Goal: Information Seeking & Learning: Learn about a topic

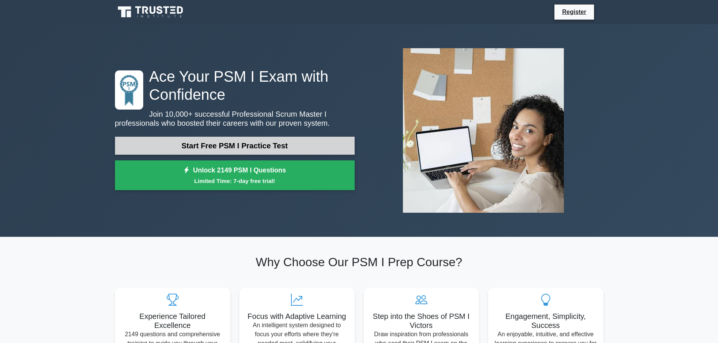
click at [239, 150] on link "Start Free PSM I Practice Test" at bounding box center [235, 146] width 240 height 18
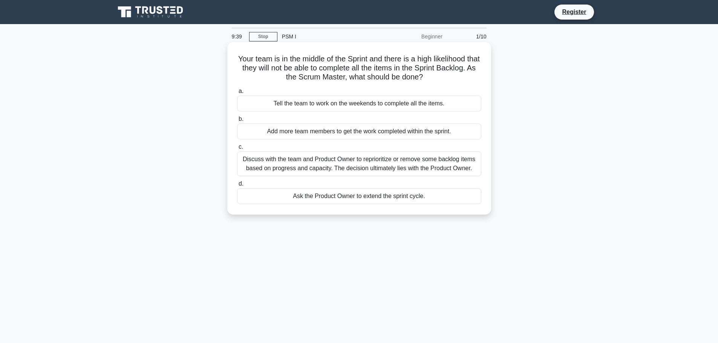
click at [303, 167] on div "Discuss with the team and Product Owner to reprioritize or remove some backlog …" at bounding box center [359, 164] width 244 height 25
click at [237, 150] on input "c. Discuss with the team and Product Owner to reprioritize or remove some backl…" at bounding box center [237, 147] width 0 height 5
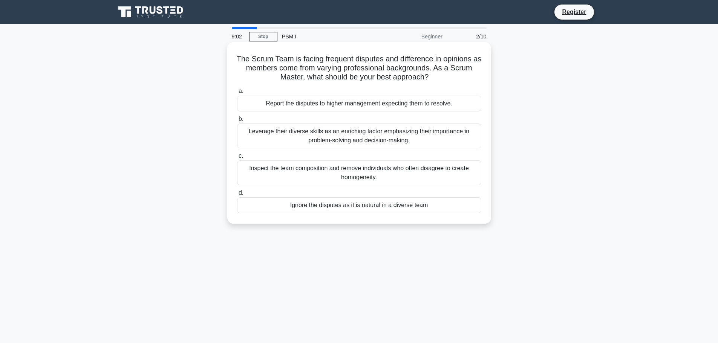
click at [441, 142] on div "Leverage their diverse skills as an enriching factor emphasizing their importan…" at bounding box center [359, 136] width 244 height 25
click at [237, 122] on input "b. Leverage their diverse skills as an enriching factor emphasizing their impor…" at bounding box center [237, 119] width 0 height 5
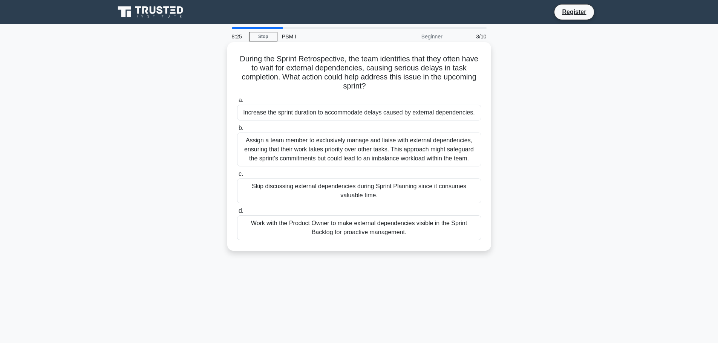
click at [439, 228] on div "Work with the Product Owner to make external dependencies visible in the Sprint…" at bounding box center [359, 228] width 244 height 25
click at [237, 214] on input "d. Work with the Product Owner to make external dependencies visible in the Spr…" at bounding box center [237, 211] width 0 height 5
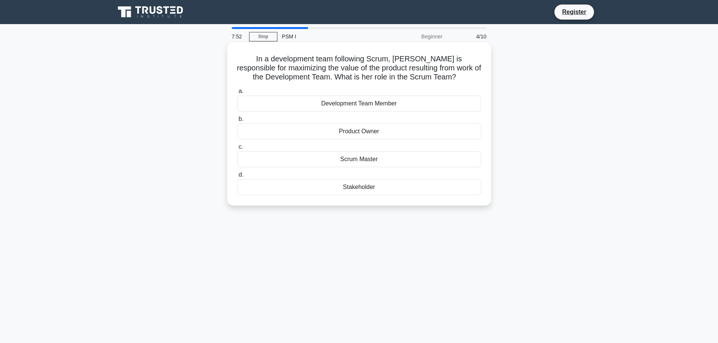
click at [366, 133] on div "Product Owner" at bounding box center [359, 132] width 244 height 16
click at [237, 122] on input "b. Product Owner" at bounding box center [237, 119] width 0 height 5
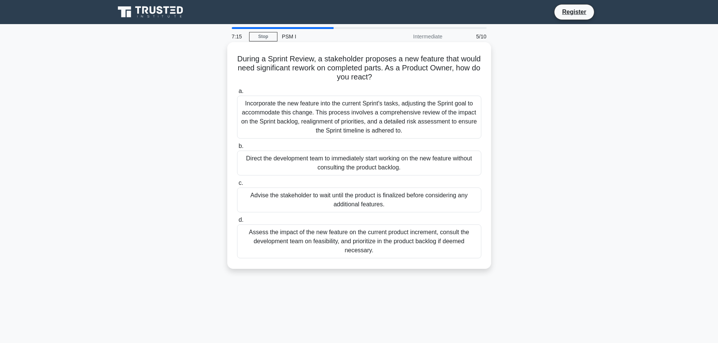
click at [419, 202] on div "Advise the stakeholder to wait until the product is finalized before considerin…" at bounding box center [359, 200] width 244 height 25
click at [237, 186] on input "c. Advise the stakeholder to wait until the product is finalized before conside…" at bounding box center [237, 183] width 0 height 5
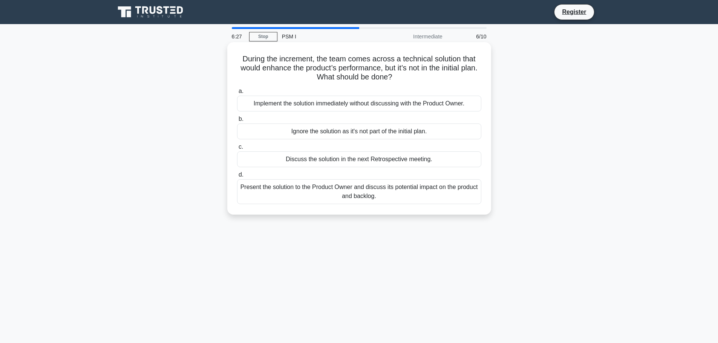
click at [378, 201] on div "Present the solution to the Product Owner and discuss its potential impact on t…" at bounding box center [359, 191] width 244 height 25
click at [237, 178] on input "d. Present the solution to the Product Owner and discuss its potential impact o…" at bounding box center [237, 175] width 0 height 5
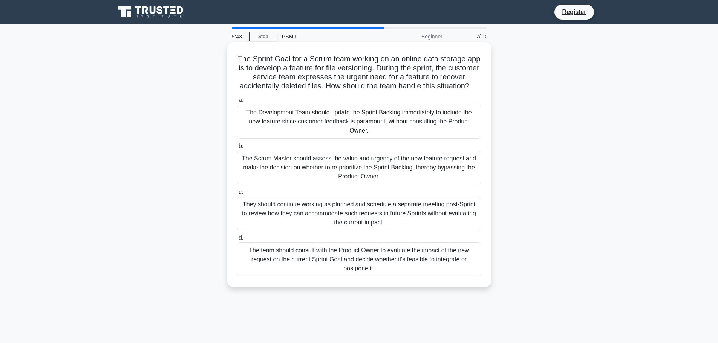
click at [396, 273] on div "The team should consult with the Product Owner to evaluate the impact of the ne…" at bounding box center [359, 260] width 244 height 34
click at [237, 241] on input "d. The team should consult with the Product Owner to evaluate the impact of the…" at bounding box center [237, 238] width 0 height 5
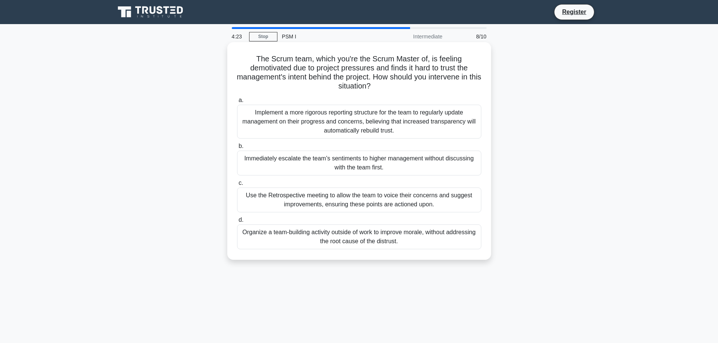
click at [390, 132] on div "Implement a more rigorous reporting structure for the team to regularly update …" at bounding box center [359, 122] width 244 height 34
click at [237, 103] on input "a. Implement a more rigorous reporting structure for the team to regularly upda…" at bounding box center [237, 100] width 0 height 5
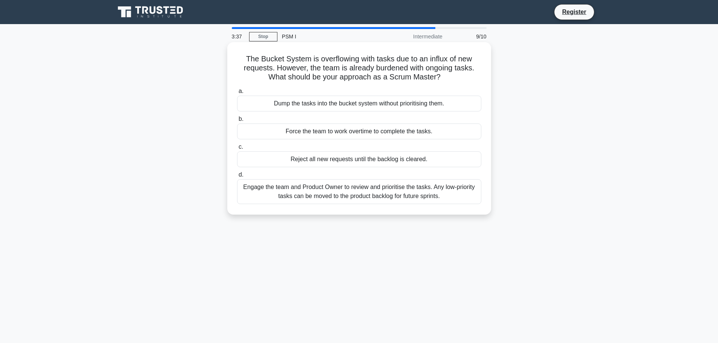
click at [383, 201] on div "Engage the team and Product Owner to review and prioritise the tasks. Any low-p…" at bounding box center [359, 191] width 244 height 25
click at [237, 178] on input "d. Engage the team and Product Owner to review and prioritise the tasks. Any lo…" at bounding box center [237, 175] width 0 height 5
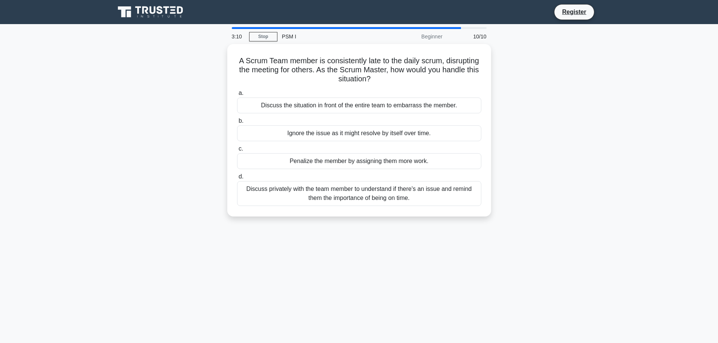
drag, startPoint x: 261, startPoint y: 173, endPoint x: 321, endPoint y: 220, distance: 76.2
click at [321, 220] on div "A Scrum Team member is consistently late to the daily scrum, disrupting the mee…" at bounding box center [359, 135] width 498 height 182
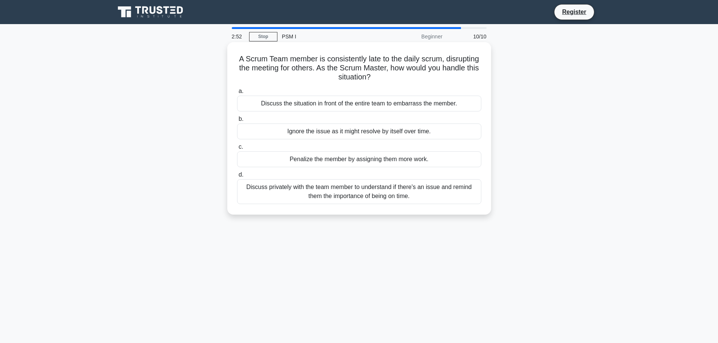
click at [348, 195] on div "Discuss privately with the team member to understand if there's an issue and re…" at bounding box center [359, 191] width 244 height 25
click at [237, 178] on input "d. Discuss privately with the team member to understand if there's an issue and…" at bounding box center [237, 175] width 0 height 5
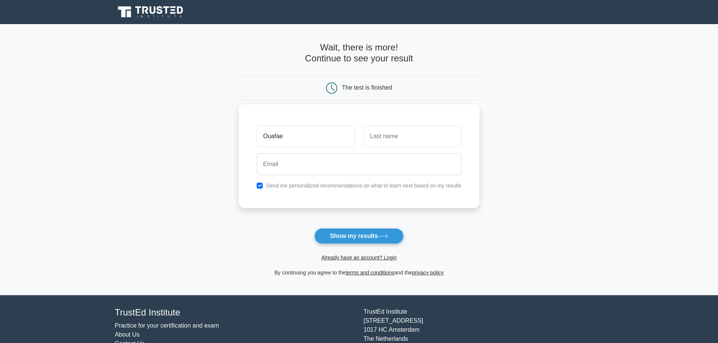
type input "Ouafae"
click at [393, 145] on input "text" at bounding box center [413, 137] width 98 height 22
type input "Bhr"
click at [370, 154] on input "email" at bounding box center [359, 164] width 205 height 22
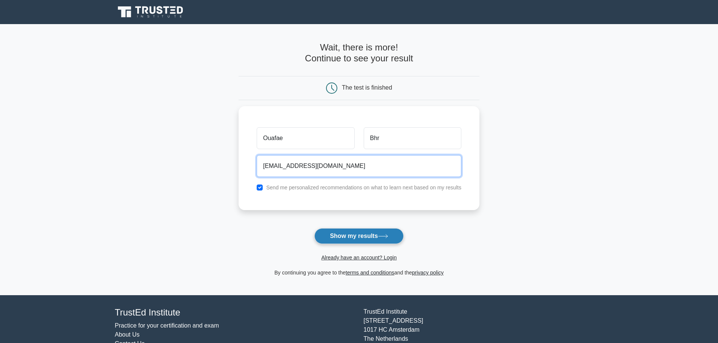
type input "s-wifa-m@hotmail.fr"
click at [363, 239] on button "Show my results" at bounding box center [358, 236] width 89 height 16
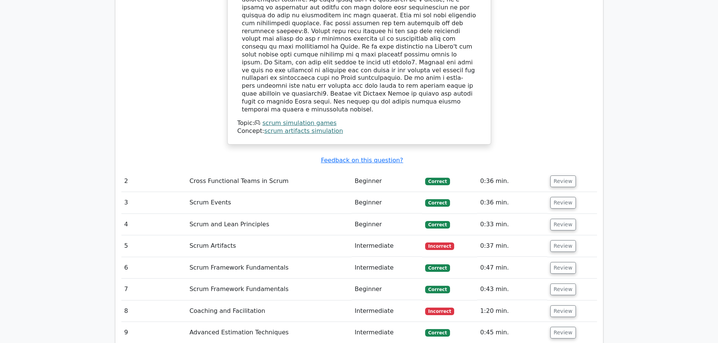
scroll to position [942, 0]
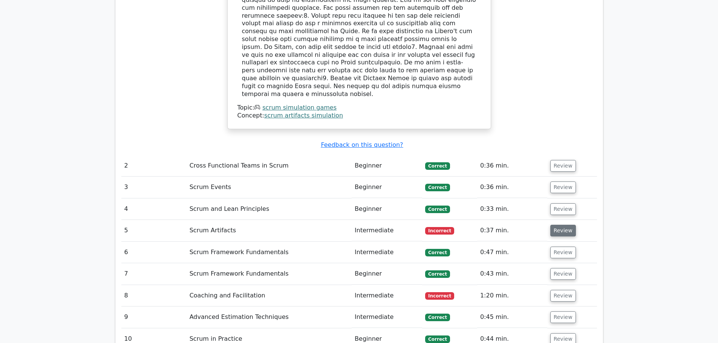
click at [562, 225] on button "Review" at bounding box center [563, 231] width 26 height 12
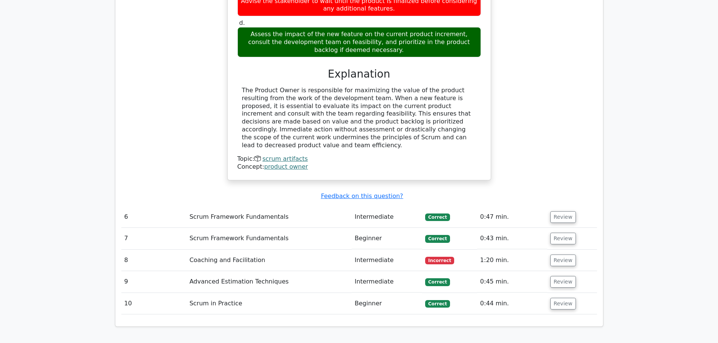
scroll to position [1319, 0]
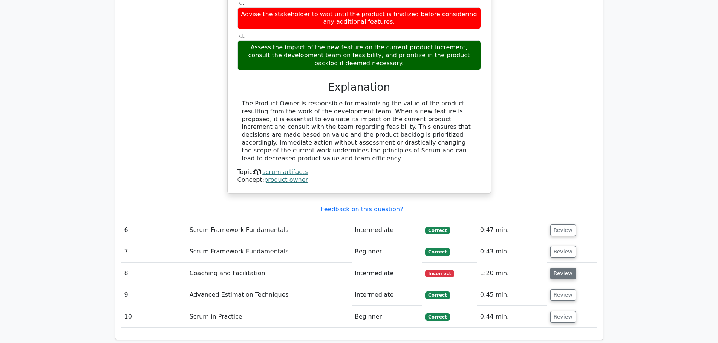
click at [554, 268] on button "Review" at bounding box center [563, 274] width 26 height 12
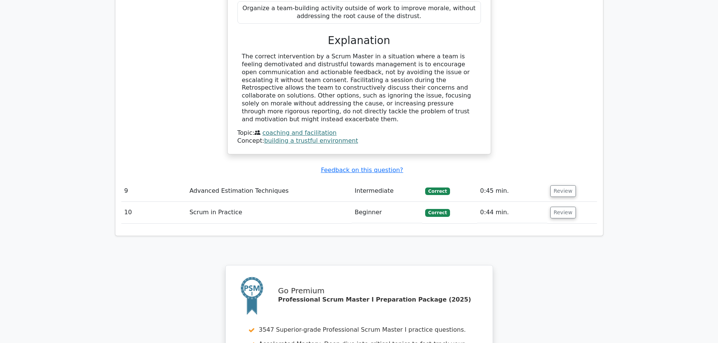
scroll to position [1961, 0]
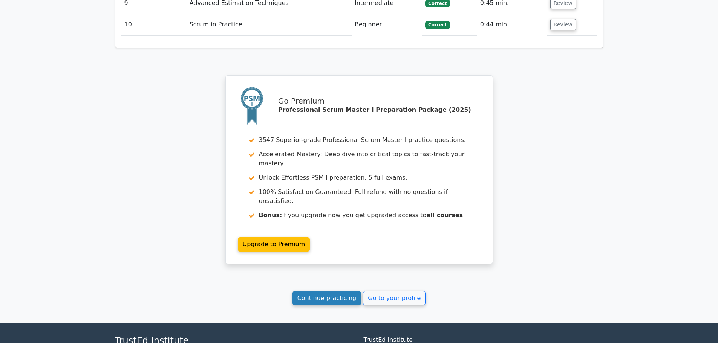
click at [347, 291] on link "Continue practicing" at bounding box center [326, 298] width 69 height 14
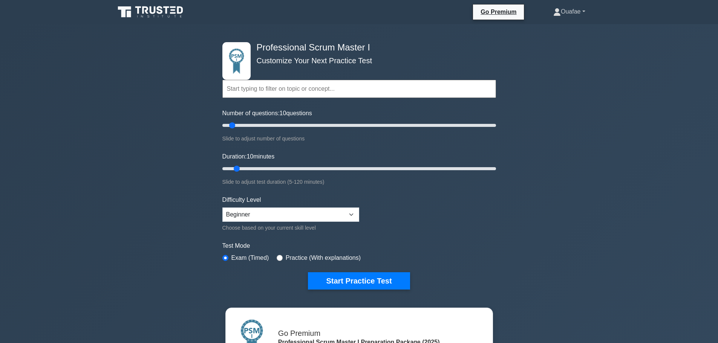
click at [580, 11] on link "Ouafae" at bounding box center [569, 11] width 68 height 15
click at [485, 184] on div "Slide to adjust test duration (5-120 minutes)" at bounding box center [359, 182] width 274 height 9
click at [242, 126] on input "Number of questions: 10 questions" at bounding box center [359, 125] width 274 height 9
click at [253, 124] on input "Number of questions: 15 questions" at bounding box center [359, 125] width 274 height 9
click at [257, 124] on input "Number of questions: 25 questions" at bounding box center [359, 125] width 274 height 9
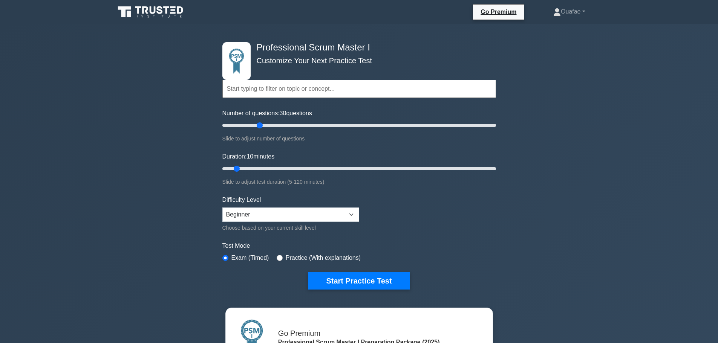
drag, startPoint x: 171, startPoint y: 230, endPoint x: 211, endPoint y: 168, distance: 72.8
click at [171, 230] on div "Professional Scrum Master I Customize Your Next Practice Test Topics Scrum Fram…" at bounding box center [359, 256] width 718 height 465
click at [264, 125] on input "Number of questions: 30 questions" at bounding box center [359, 125] width 274 height 9
click at [269, 125] on input "Number of questions: 35 questions" at bounding box center [359, 125] width 274 height 9
type input "40"
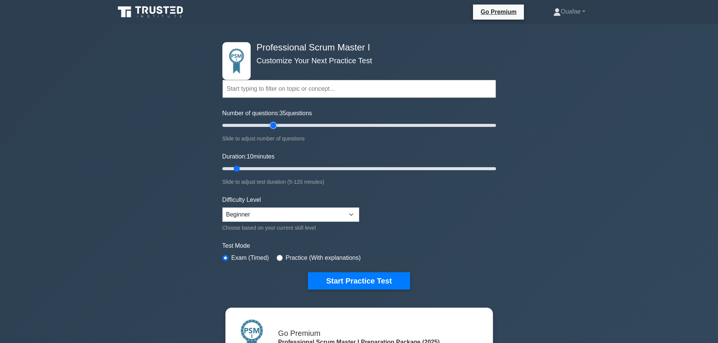
click at [272, 125] on input "Number of questions: 35 questions" at bounding box center [359, 125] width 274 height 9
click at [257, 167] on input "Duration: 10 minutes" at bounding box center [359, 168] width 274 height 9
click at [269, 168] on input "Duration: 20 minutes" at bounding box center [359, 168] width 274 height 9
type input "30"
click at [278, 167] on input "Duration: 30 minutes" at bounding box center [359, 168] width 274 height 9
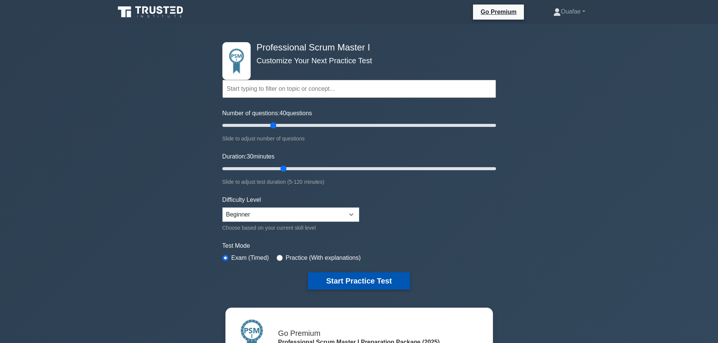
click at [376, 287] on button "Start Practice Test" at bounding box center [359, 280] width 102 height 17
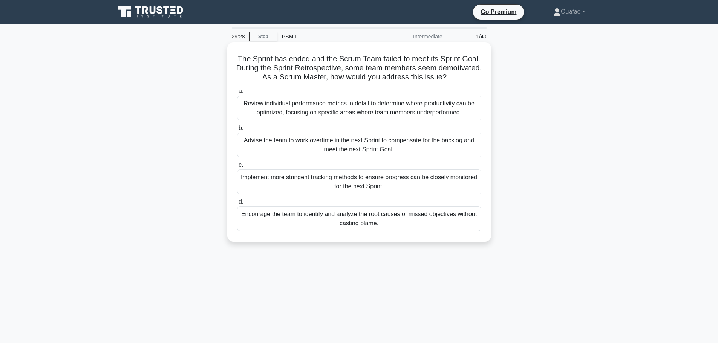
click at [318, 222] on div "Encourage the team to identify and analyze the root causes of missed objectives…" at bounding box center [359, 219] width 244 height 25
click at [237, 205] on input "d. Encourage the team to identify and analyze the root causes of missed objecti…" at bounding box center [237, 202] width 0 height 5
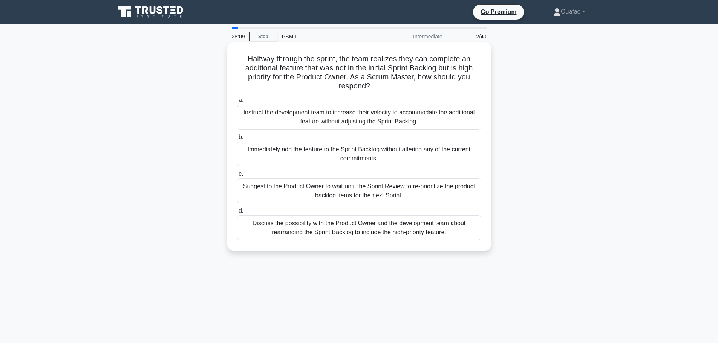
click at [349, 188] on div "Suggest to the Product Owner to wait until the Sprint Review to re-prioritize t…" at bounding box center [359, 191] width 244 height 25
click at [237, 177] on input "c. Suggest to the Product Owner to wait until the Sprint Review to re-prioritiz…" at bounding box center [237, 174] width 0 height 5
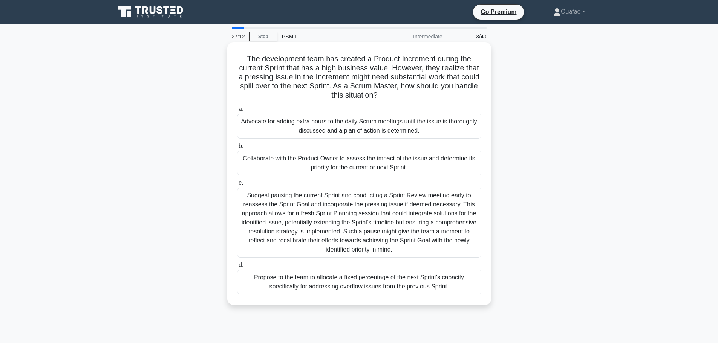
click at [396, 170] on div "Collaborate with the Product Owner to assess the impact of the issue and determ…" at bounding box center [359, 163] width 244 height 25
click at [237, 149] on input "b. Collaborate with the Product Owner to assess the impact of the issue and det…" at bounding box center [237, 146] width 0 height 5
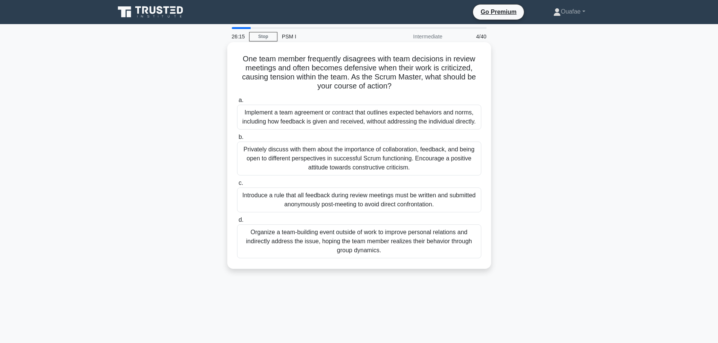
click at [368, 161] on div "Privately discuss with them about the importance of collaboration, feedback, an…" at bounding box center [359, 159] width 244 height 34
click at [237, 140] on input "b. Privately discuss with them about the importance of collaboration, feedback,…" at bounding box center [237, 137] width 0 height 5
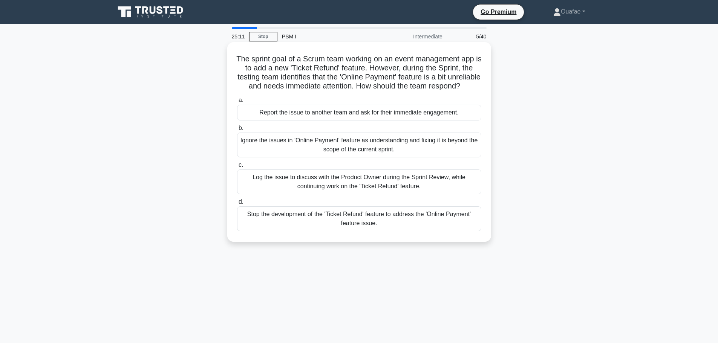
click at [362, 158] on div "Ignore the issues in 'Online Payment' feature as understanding and fixing it is…" at bounding box center [359, 145] width 244 height 25
click at [237, 131] on input "b. Ignore the issues in 'Online Payment' feature as understanding and fixing it…" at bounding box center [237, 128] width 0 height 5
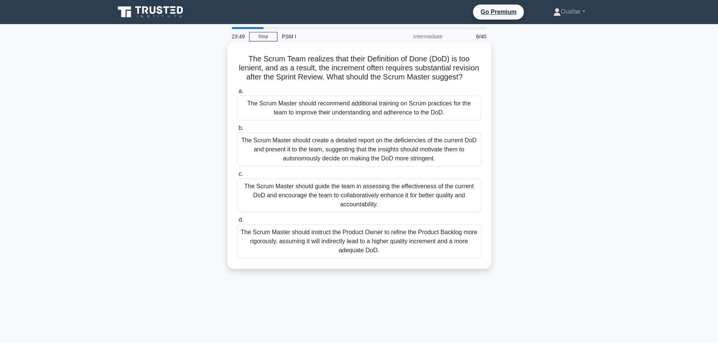
click at [378, 205] on div "The Scrum Master should guide the team in assessing the effectiveness of the cu…" at bounding box center [359, 196] width 244 height 34
click at [237, 177] on input "c. The Scrum Master should guide the team in assessing the effectiveness of the…" at bounding box center [237, 174] width 0 height 5
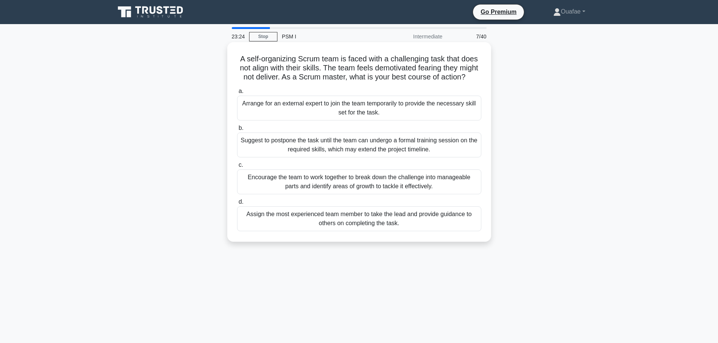
click at [377, 186] on div "Encourage the team to work together to break down the challenge into manageable…" at bounding box center [359, 182] width 244 height 25
click at [237, 168] on input "c. Encourage the team to work together to break down the challenge into managea…" at bounding box center [237, 165] width 0 height 5
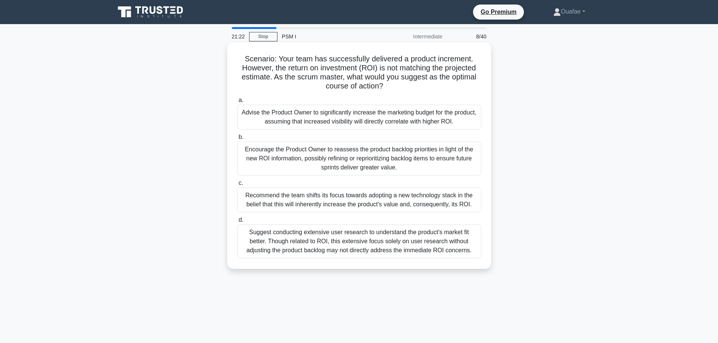
click at [422, 121] on div "Advise the Product Owner to significantly increase the marketing budget for the…" at bounding box center [359, 117] width 244 height 25
click at [237, 103] on input "a. Advise the Product Owner to significantly increase the marketing budget for …" at bounding box center [237, 100] width 0 height 5
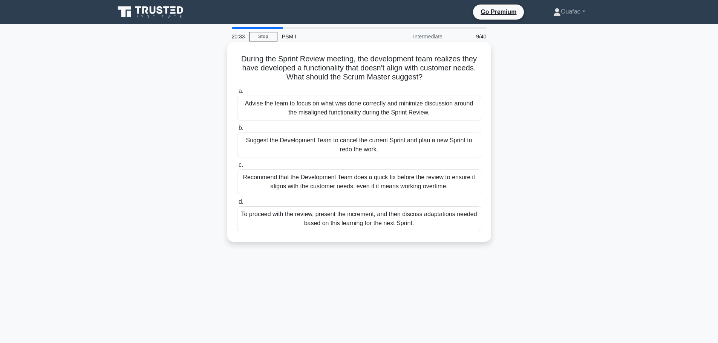
click at [337, 222] on div "To proceed with the review, present the increment, and then discuss adaptations…" at bounding box center [359, 219] width 244 height 25
click at [237, 205] on input "d. To proceed with the review, present the increment, and then discuss adaptati…" at bounding box center [237, 202] width 0 height 5
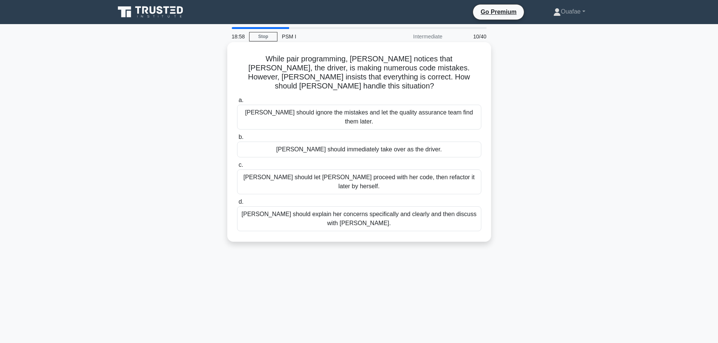
click at [292, 207] on div "Lisa should explain her concerns specifically and clearly and then discuss with…" at bounding box center [359, 219] width 244 height 25
click at [237, 200] on input "d. Lisa should explain her concerns specifically and clearly and then discuss w…" at bounding box center [237, 202] width 0 height 5
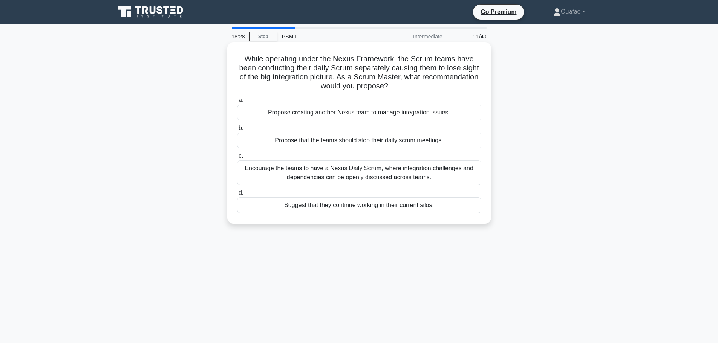
click at [328, 178] on div "Encourage the teams to have a Nexus Daily Scrum, where integration challenges a…" at bounding box center [359, 173] width 244 height 25
click at [237, 159] on input "c. Encourage the teams to have a Nexus Daily Scrum, where integration challenge…" at bounding box center [237, 156] width 0 height 5
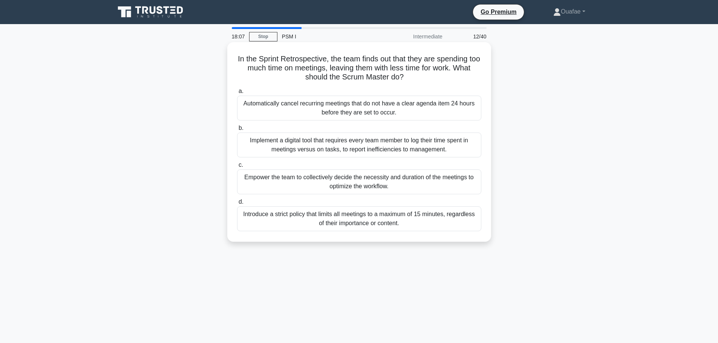
click at [369, 193] on div "Empower the team to collectively decide the necessity and duration of the meeti…" at bounding box center [359, 182] width 244 height 25
click at [237, 168] on input "c. Empower the team to collectively decide the necessity and duration of the me…" at bounding box center [237, 165] width 0 height 5
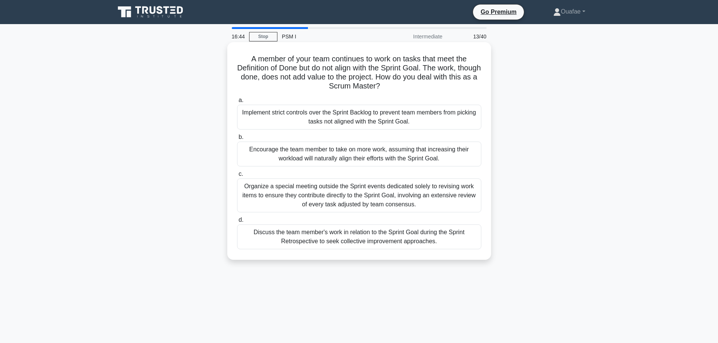
click at [343, 202] on div "Organize a special meeting outside the Sprint events dedicated solely to revisi…" at bounding box center [359, 196] width 244 height 34
click at [237, 177] on input "c. Organize a special meeting outside the Sprint events dedicated solely to rev…" at bounding box center [237, 174] width 0 height 5
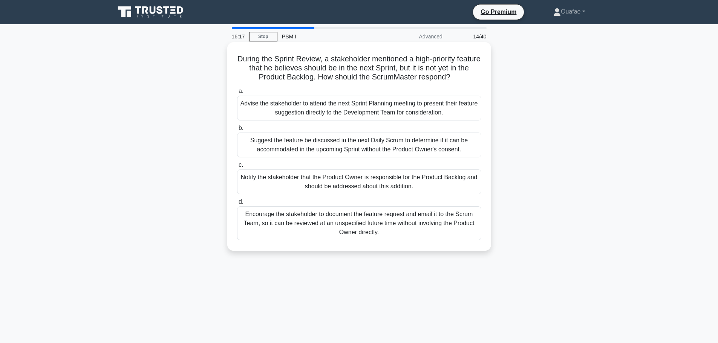
click at [345, 191] on div "Notify the stakeholder that the Product Owner is responsible for the Product Ba…" at bounding box center [359, 182] width 244 height 25
click at [237, 168] on input "c. Notify the stakeholder that the Product Owner is responsible for the Product…" at bounding box center [237, 165] width 0 height 5
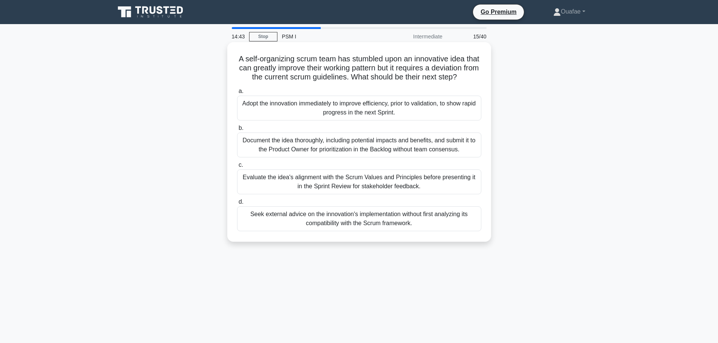
click at [433, 194] on div "Evaluate the idea's alignment with the Scrum Values and Principles before prese…" at bounding box center [359, 182] width 244 height 25
click at [237, 168] on input "c. Evaluate the idea's alignment with the Scrum Values and Principles before pr…" at bounding box center [237, 165] width 0 height 5
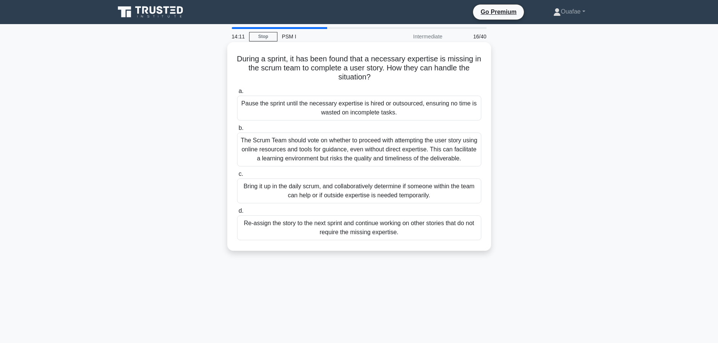
click at [416, 193] on div "Bring it up in the daily scrum, and collaboratively determine if someone within…" at bounding box center [359, 191] width 244 height 25
click at [237, 177] on input "c. Bring it up in the daily scrum, and collaboratively determine if someone wit…" at bounding box center [237, 174] width 0 height 5
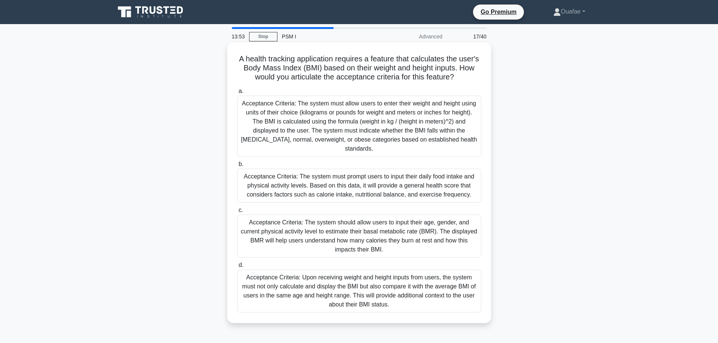
drag, startPoint x: 415, startPoint y: 193, endPoint x: 335, endPoint y: 123, distance: 106.6
click at [335, 123] on div "Acceptance Criteria: The system must allow users to enter their weight and heig…" at bounding box center [359, 126] width 244 height 61
click at [237, 94] on input "a. Acceptance Criteria: The system must allow users to enter their weight and h…" at bounding box center [237, 91] width 0 height 5
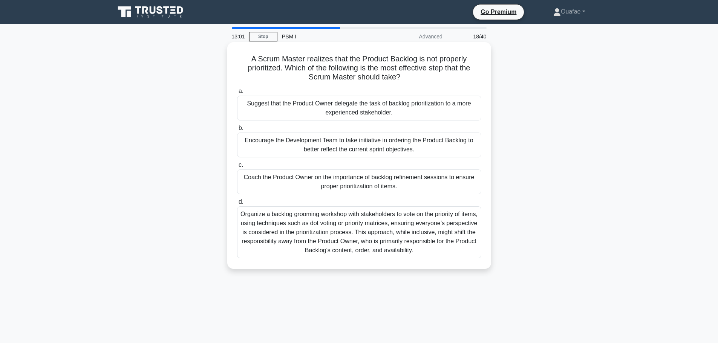
click at [338, 185] on div "Coach the Product Owner on the importance of backlog refinement sessions to ens…" at bounding box center [359, 182] width 244 height 25
click at [237, 168] on input "c. Coach the Product Owner on the importance of backlog refinement sessions to …" at bounding box center [237, 165] width 0 height 5
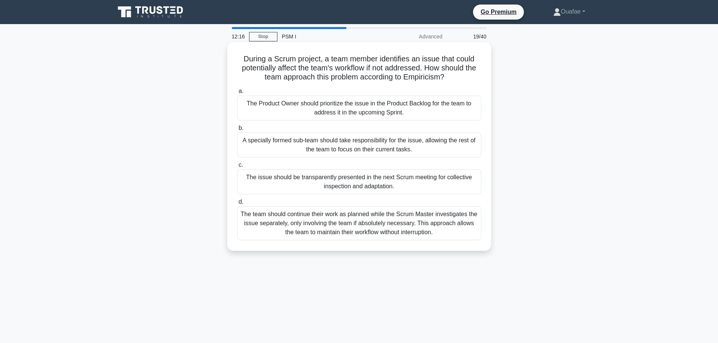
click at [343, 186] on div "The issue should be transparently presented in the next Scrum meeting for colle…" at bounding box center [359, 182] width 244 height 25
click at [237, 168] on input "c. The issue should be transparently presented in the next Scrum meeting for co…" at bounding box center [237, 165] width 0 height 5
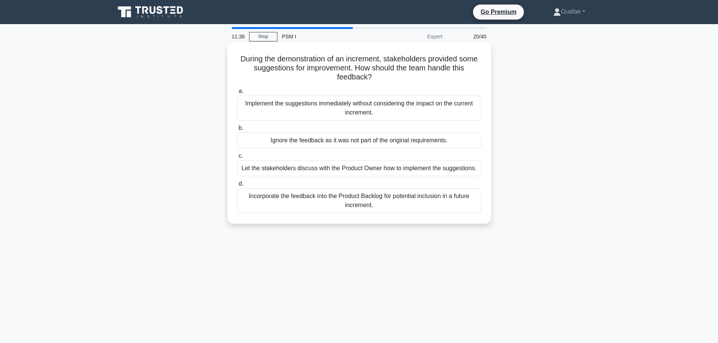
click at [368, 170] on div "Let the stakeholders discuss with the Product Owner how to implement the sugges…" at bounding box center [359, 169] width 244 height 16
click at [237, 159] on input "c. Let the stakeholders discuss with the Product Owner how to implement the sug…" at bounding box center [237, 156] width 0 height 5
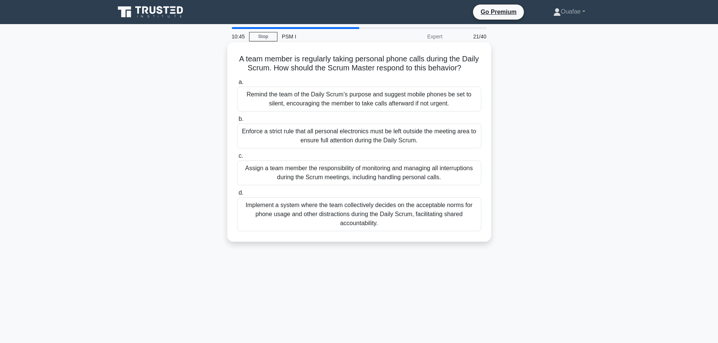
click at [403, 110] on div "Remind the team of the Daily Scrum’s purpose and suggest mobile phones be set t…" at bounding box center [359, 99] width 244 height 25
click at [237, 85] on input "a. Remind the team of the Daily Scrum’s purpose and suggest mobile phones be se…" at bounding box center [237, 82] width 0 height 5
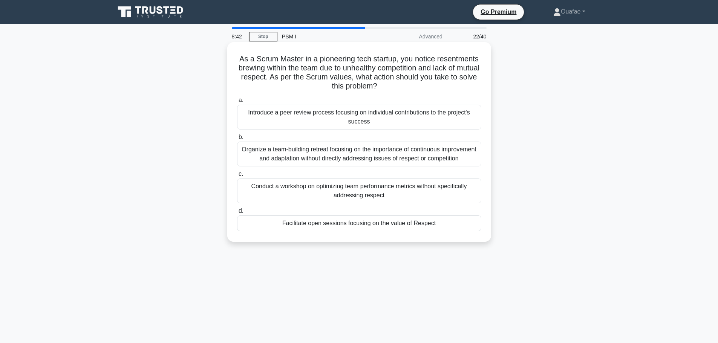
click at [430, 231] on div "Facilitate open sessions focusing on the value of Respect" at bounding box center [359, 224] width 244 height 16
click at [237, 214] on input "d. Facilitate open sessions focusing on the value of Respect" at bounding box center [237, 211] width 0 height 5
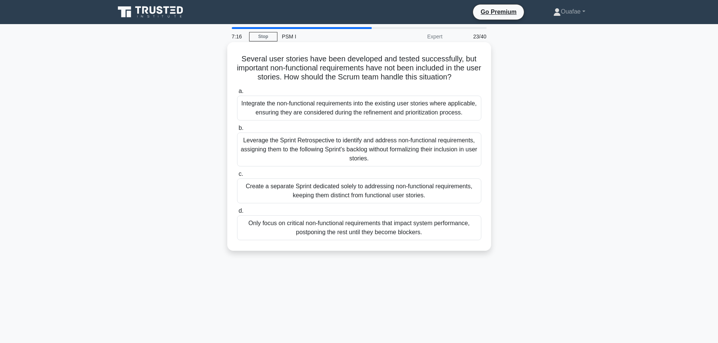
click at [334, 153] on div "Leverage the Sprint Retrospective to identify and address non-functional requir…" at bounding box center [359, 150] width 244 height 34
click at [237, 131] on input "b. Leverage the Sprint Retrospective to identify and address non-functional req…" at bounding box center [237, 128] width 0 height 5
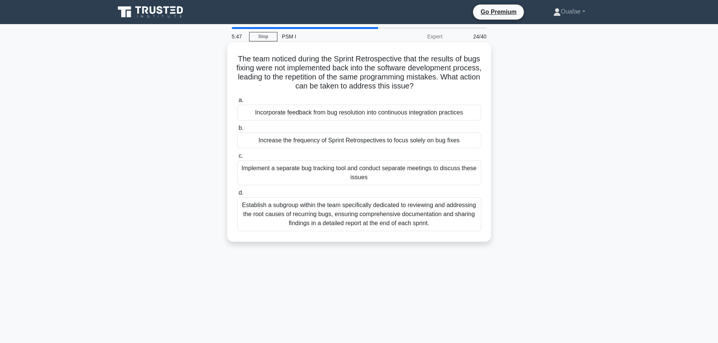
click at [362, 115] on div "Incorporate feedback from bug resolution into continuous integration practices" at bounding box center [359, 113] width 244 height 16
click at [237, 103] on input "a. Incorporate feedback from bug resolution into continuous integration practic…" at bounding box center [237, 100] width 0 height 5
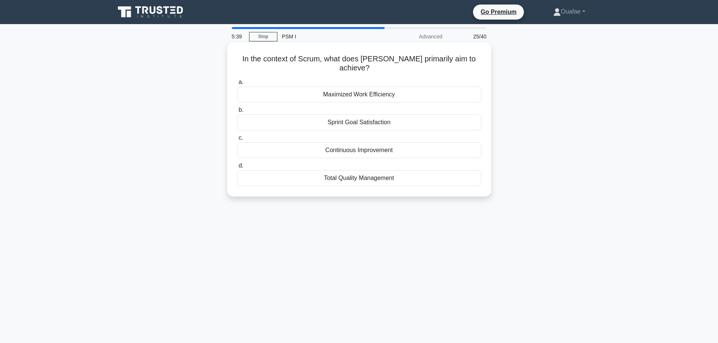
click at [396, 142] on div "Continuous Improvement" at bounding box center [359, 150] width 244 height 16
click at [237, 141] on input "c. Continuous Improvement" at bounding box center [237, 138] width 0 height 5
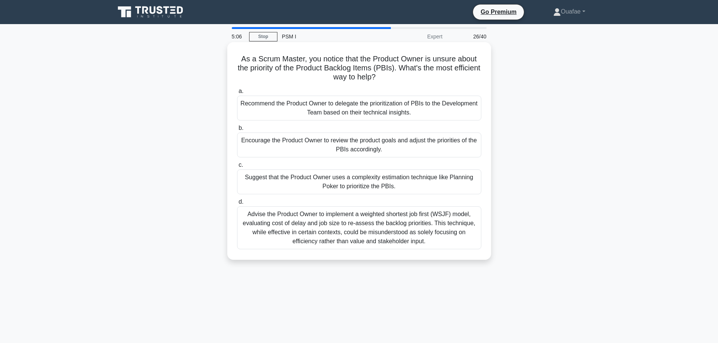
click at [378, 149] on div "Encourage the Product Owner to review the product goals and adjust the prioriti…" at bounding box center [359, 145] width 244 height 25
click at [237, 131] on input "b. Encourage the Product Owner to review the product goals and adjust the prior…" at bounding box center [237, 128] width 0 height 5
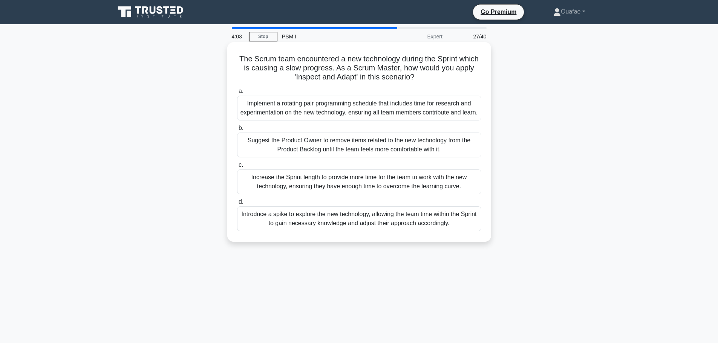
click at [373, 231] on div "Introduce a spike to explore the new technology, allowing the team time within …" at bounding box center [359, 219] width 244 height 25
click at [237, 205] on input "d. Introduce a spike to explore the new technology, allowing the team time with…" at bounding box center [237, 202] width 0 height 5
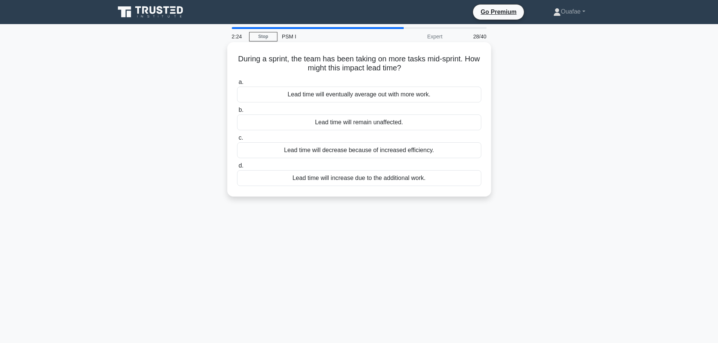
click at [398, 182] on div "Lead time will increase due to the additional work." at bounding box center [359, 178] width 244 height 16
click at [237, 168] on input "d. Lead time will increase due to the additional work." at bounding box center [237, 166] width 0 height 5
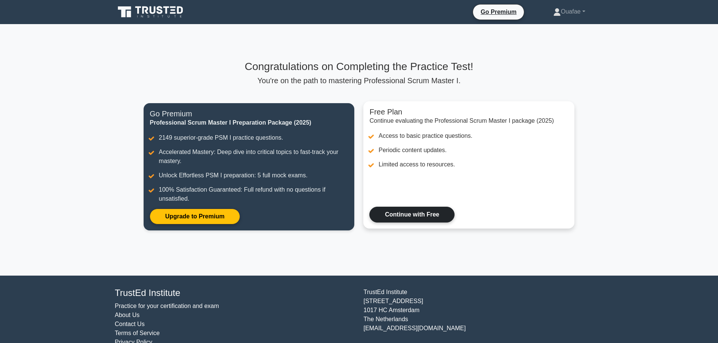
scroll to position [16, 0]
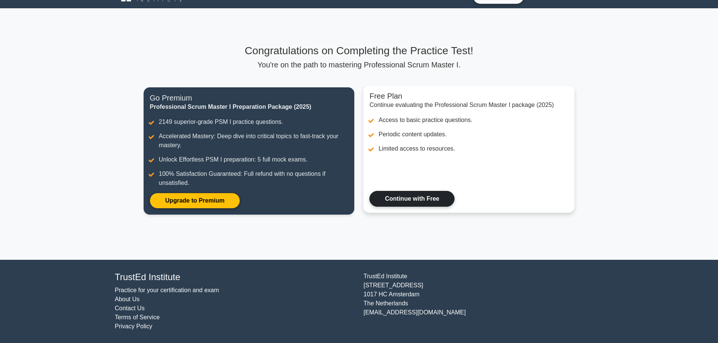
click at [422, 199] on link "Continue with Free" at bounding box center [411, 199] width 85 height 16
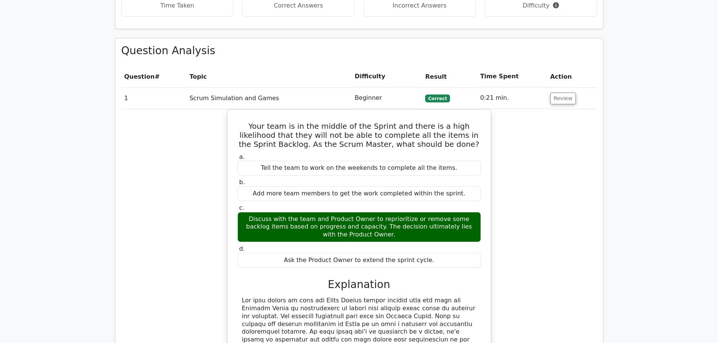
scroll to position [490, 0]
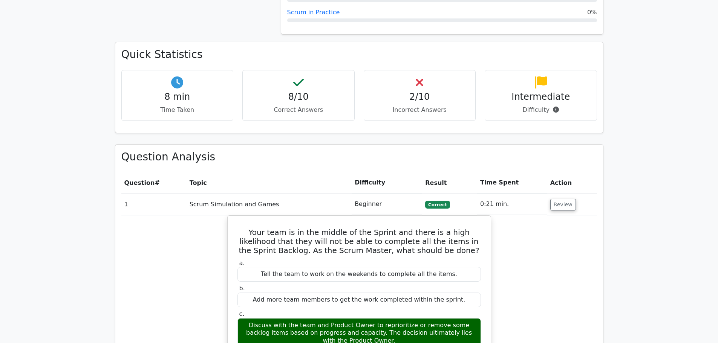
click at [416, 87] on div "2/10 Incorrect Answers" at bounding box center [420, 95] width 112 height 51
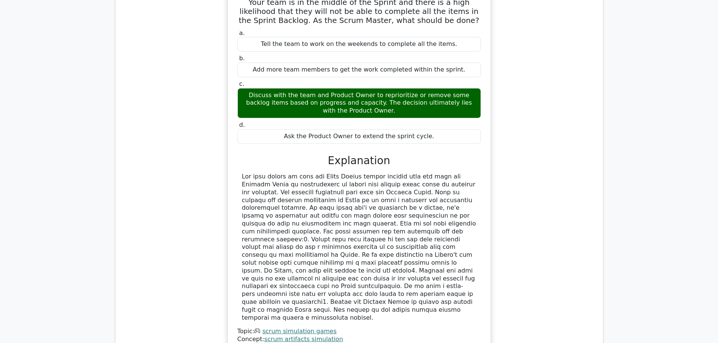
scroll to position [867, 0]
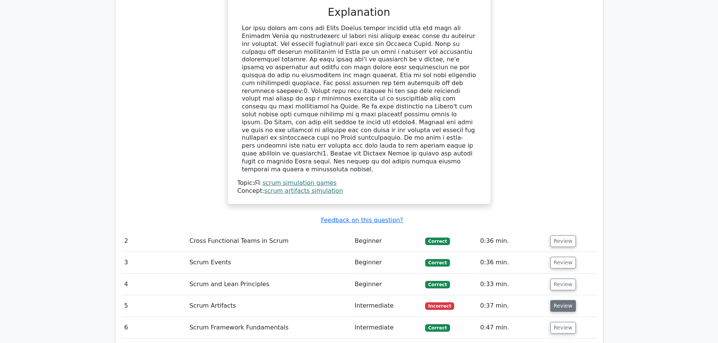
click at [560, 300] on button "Review" at bounding box center [563, 306] width 26 height 12
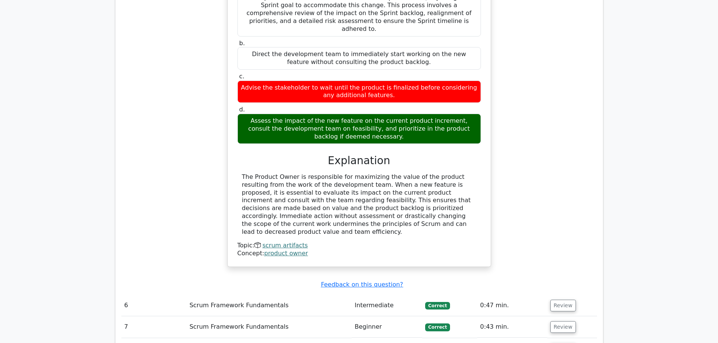
scroll to position [1395, 0]
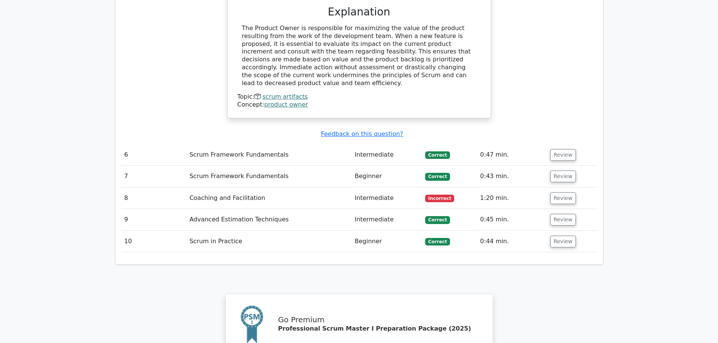
click at [568, 188] on td "Review" at bounding box center [572, 198] width 50 height 21
click at [568, 193] on button "Review" at bounding box center [563, 199] width 26 height 12
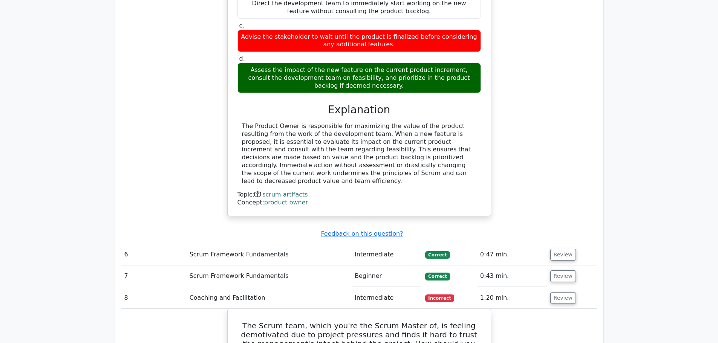
scroll to position [1281, 0]
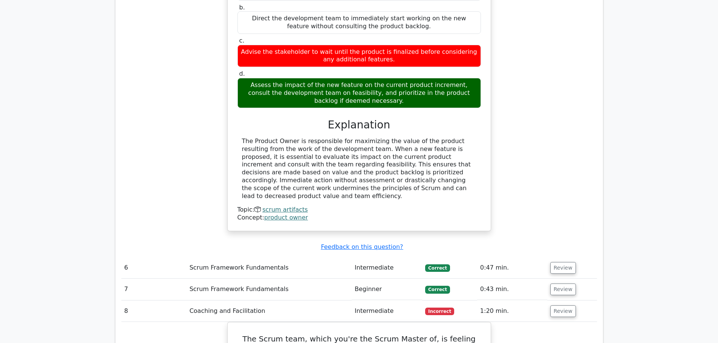
drag, startPoint x: 478, startPoint y: 156, endPoint x: 217, endPoint y: 160, distance: 260.8
